Goal: Task Accomplishment & Management: Complete application form

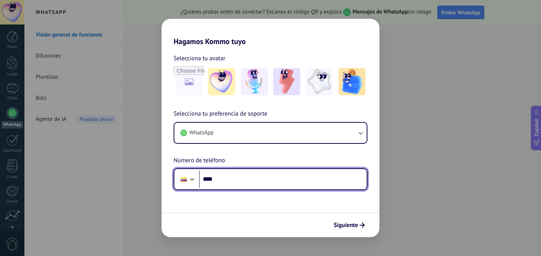
click at [314, 182] on input "****" at bounding box center [283, 178] width 168 height 17
type input "**********"
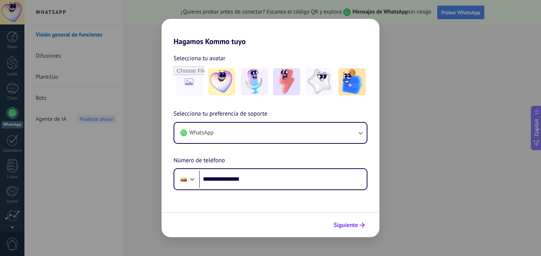
click at [351, 224] on span "Siguiente" at bounding box center [346, 224] width 24 height 5
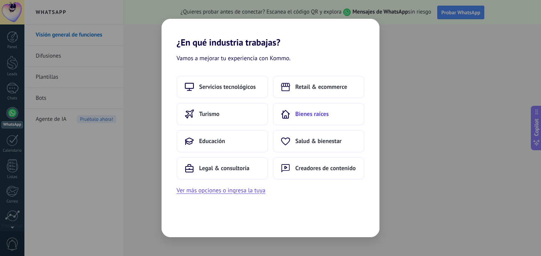
click at [304, 122] on button "Bienes raíces" at bounding box center [319, 114] width 92 height 23
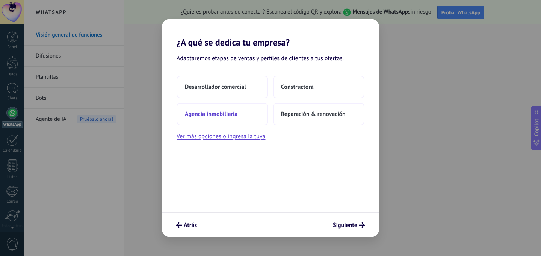
click at [244, 115] on button "Agencia inmobiliaria" at bounding box center [223, 114] width 92 height 23
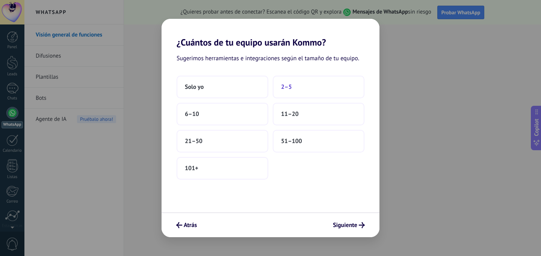
click at [281, 88] on button "2–5" at bounding box center [319, 87] width 92 height 23
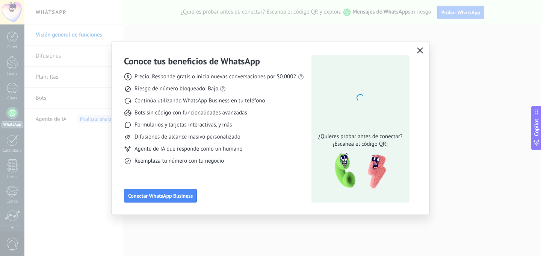
click at [422, 50] on icon "button" at bounding box center [420, 50] width 6 height 6
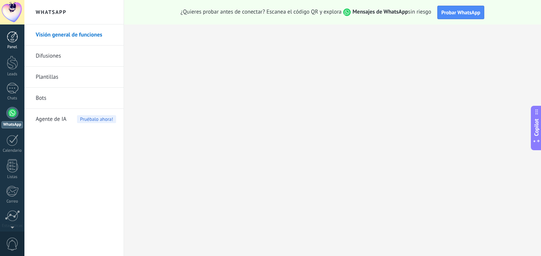
click at [17, 37] on div at bounding box center [12, 36] width 11 height 11
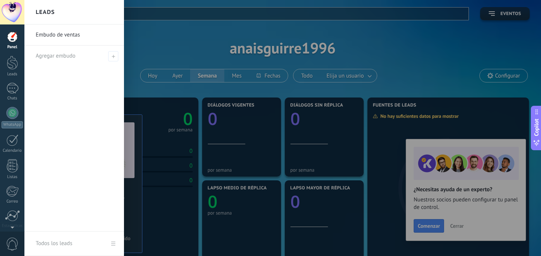
click at [174, 42] on div at bounding box center [294, 128] width 541 height 256
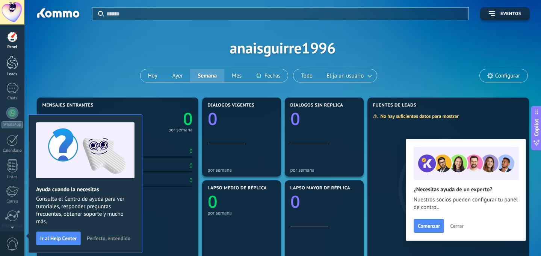
click at [14, 60] on div at bounding box center [12, 63] width 11 height 14
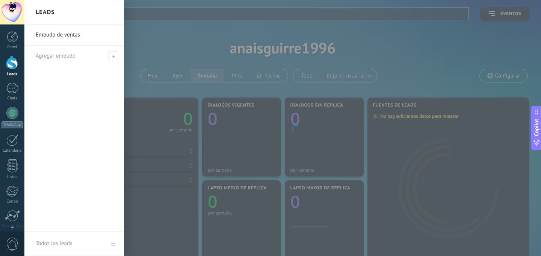
click at [76, 34] on link "Embudo de ventas" at bounding box center [76, 34] width 81 height 21
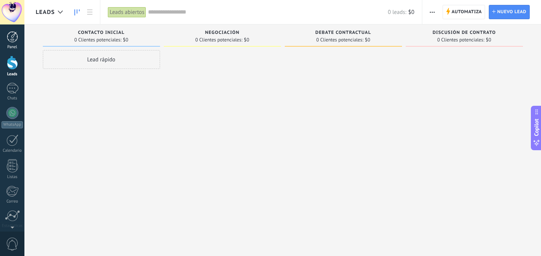
click at [12, 40] on div at bounding box center [12, 36] width 11 height 11
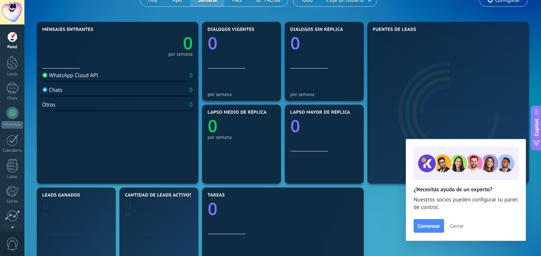
scroll to position [81, 0]
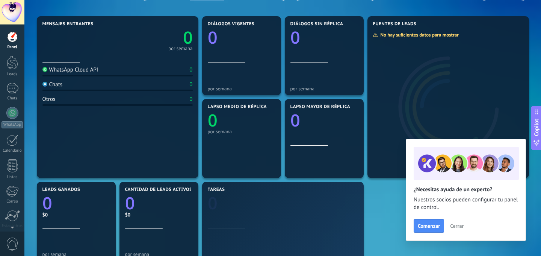
click at [458, 223] on span "Cerrar" at bounding box center [457, 225] width 14 height 5
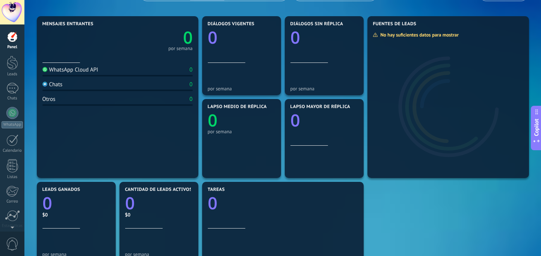
scroll to position [0, 0]
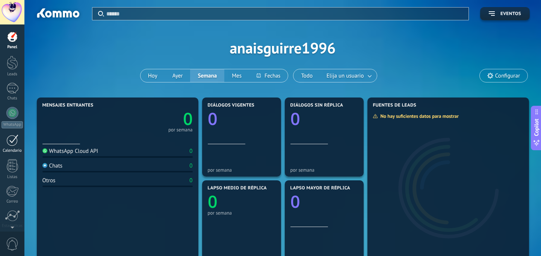
click at [15, 137] on div at bounding box center [12, 140] width 12 height 12
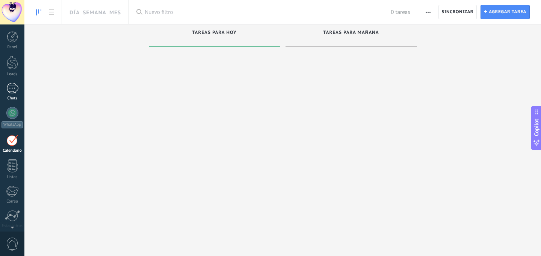
click at [9, 86] on div at bounding box center [12, 88] width 12 height 11
